Goal: Task Accomplishment & Management: Complete application form

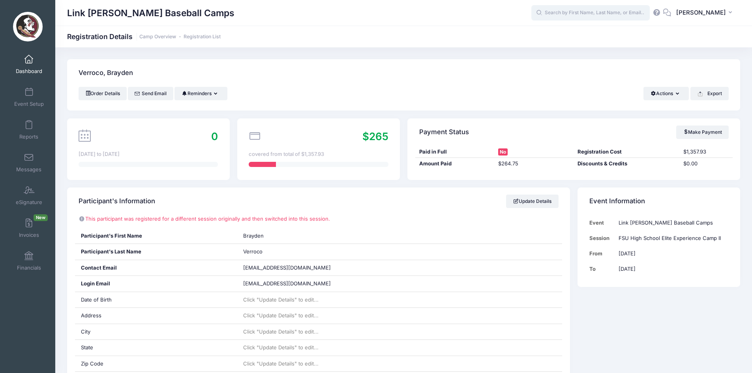
scroll to position [402, 0]
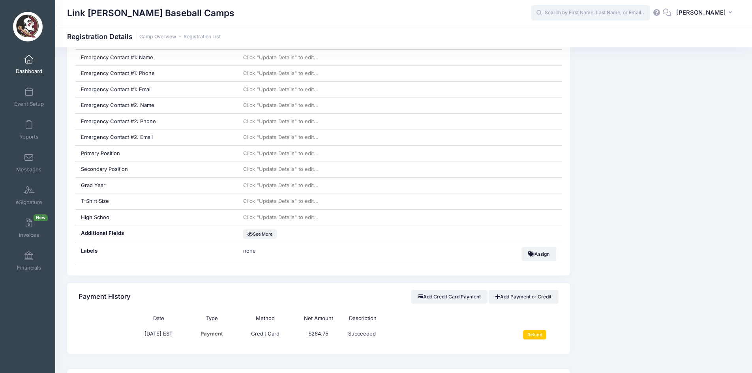
drag, startPoint x: 0, startPoint y: 0, endPoint x: 575, endPoint y: 10, distance: 575.5
click at [575, 10] on input "text" at bounding box center [591, 13] width 118 height 16
click at [592, 32] on p "[PERSON_NAME] [PERSON_NAME]" at bounding box center [606, 34] width 130 height 8
type input "[PERSON_NAME] (Seminole ID Showcase, [DATE])"
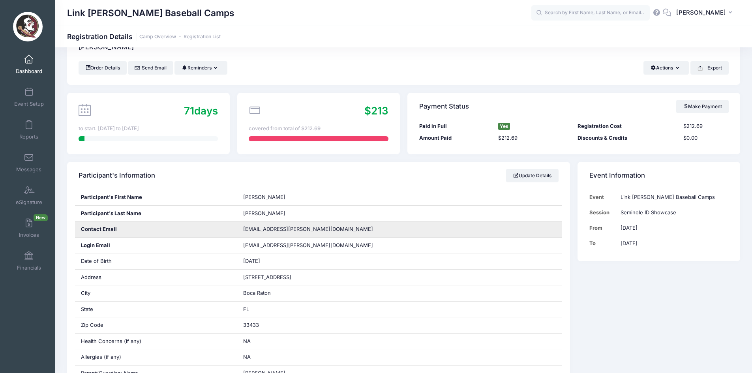
scroll to position [26, 0]
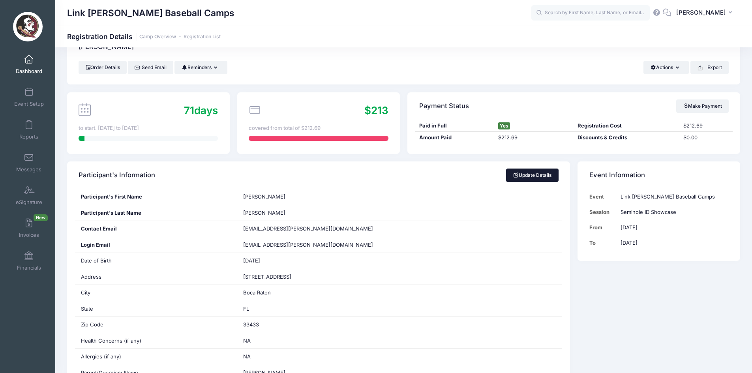
click at [511, 171] on link "Update Details" at bounding box center [532, 175] width 53 height 13
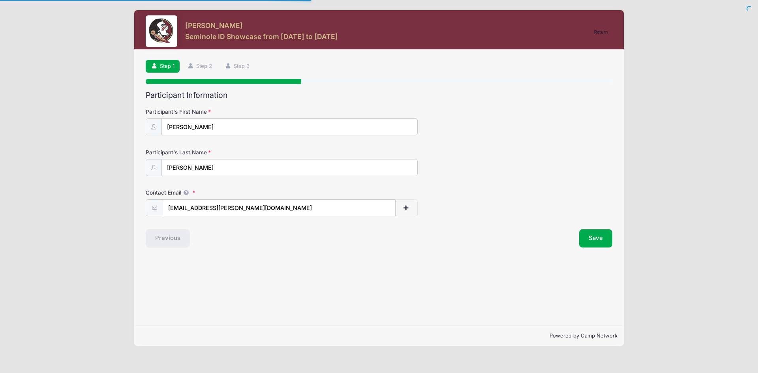
select select "FL"
click at [208, 69] on link "Step 2" at bounding box center [199, 66] width 35 height 13
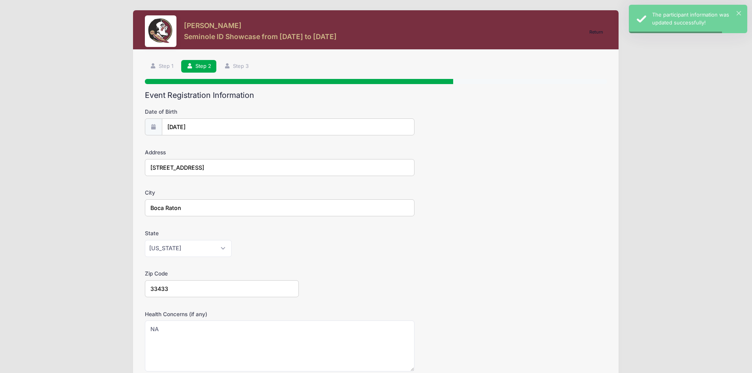
click at [246, 58] on div "Step 2 /7 Return Step 1 Step 2 Step 3 Participant Information Participant's Fir…" at bounding box center [376, 269] width 486 height 438
click at [244, 66] on link "Step 3" at bounding box center [236, 66] width 35 height 13
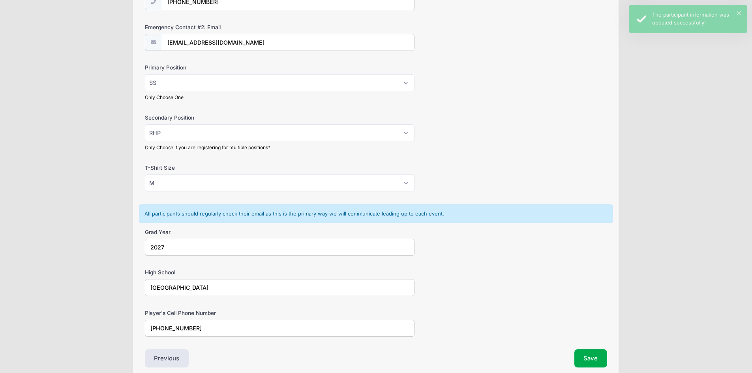
scroll to position [444, 0]
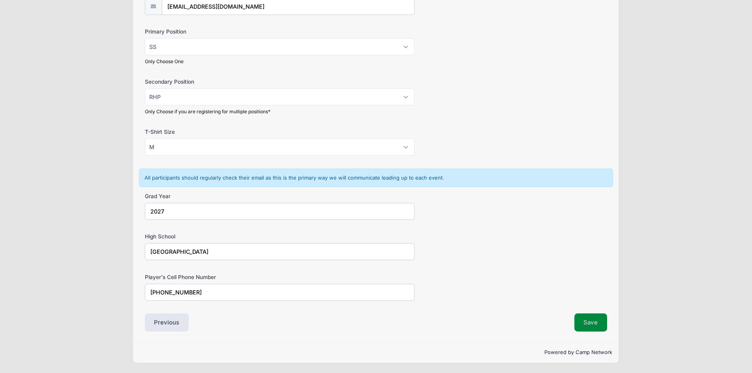
click at [592, 321] on button "Save" at bounding box center [591, 323] width 33 height 18
